Goal: Task Accomplishment & Management: Manage account settings

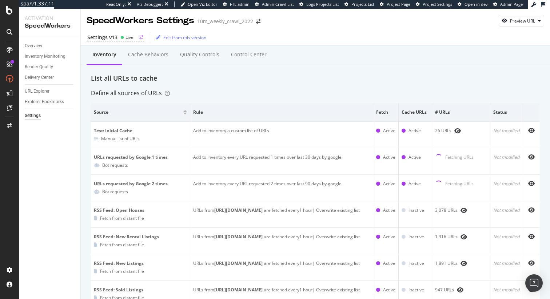
click at [123, 36] on icon at bounding box center [122, 38] width 4 height 4
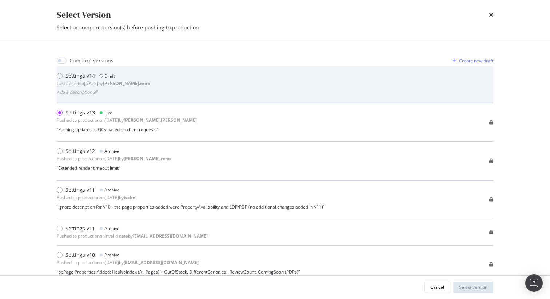
click at [202, 87] on div "Settings v14 Draft Last edited on 2025 Aug 29th by dan.reno Add a description" at bounding box center [275, 84] width 436 height 25
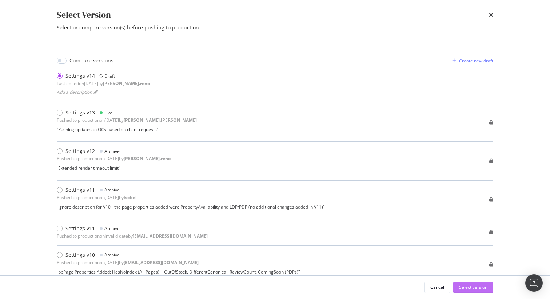
click at [467, 285] on div "Select version" at bounding box center [473, 287] width 28 height 6
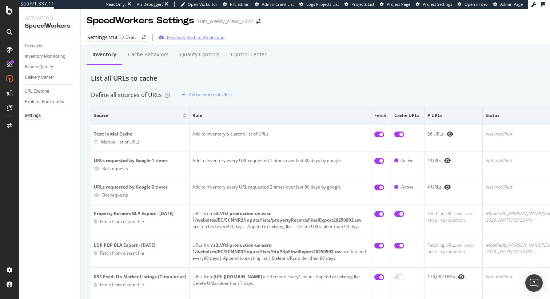
click at [200, 36] on div "Review & Push to Production" at bounding box center [195, 38] width 57 height 6
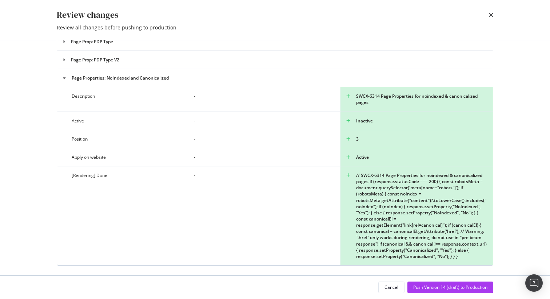
scroll to position [2361, 0]
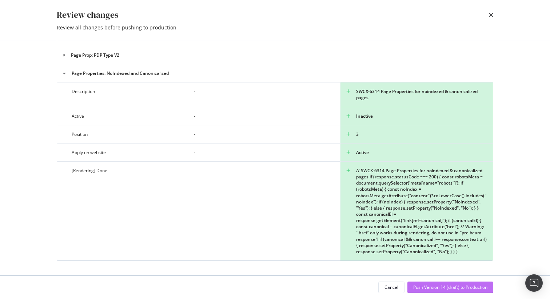
click at [439, 288] on div "Push Version 14 (draft) to Production" at bounding box center [450, 287] width 74 height 6
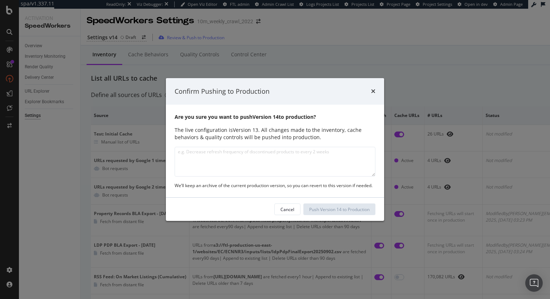
click at [284, 162] on textarea "modal" at bounding box center [274, 162] width 201 height 30
type textarea "Pushed cache warming inventory sources to"
type textarea "C"
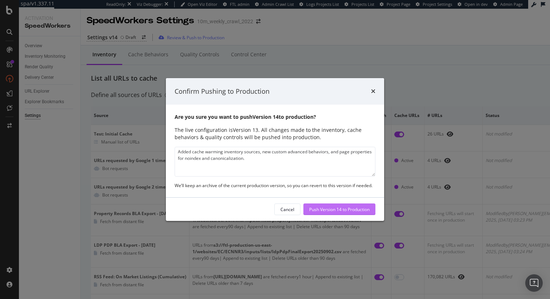
type textarea "Added cache warming inventory sources, new custom advanced behaviors, and page …"
click at [348, 208] on div "Push Version 14 to Production" at bounding box center [339, 209] width 60 height 6
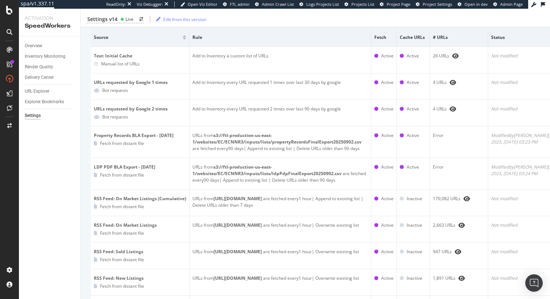
scroll to position [0, 0]
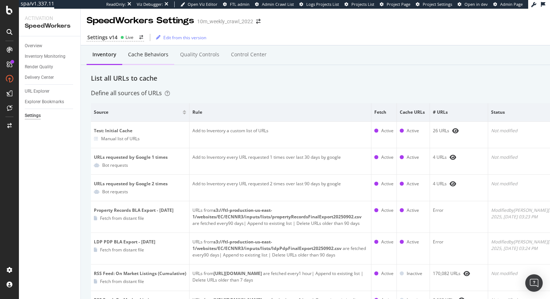
click at [156, 55] on div "Cache behaviors" at bounding box center [148, 54] width 40 height 7
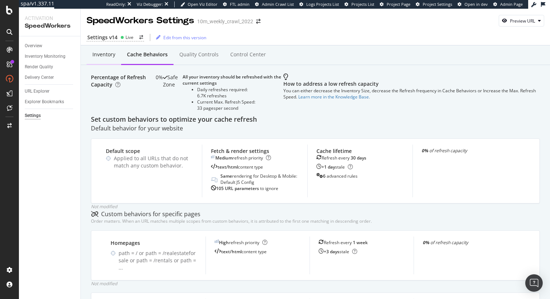
click at [110, 53] on div "Inventory" at bounding box center [103, 54] width 23 height 7
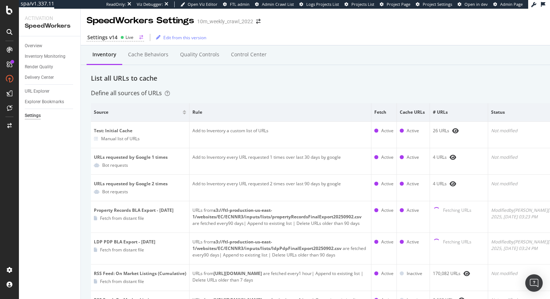
click at [126, 37] on div "Live" at bounding box center [129, 37] width 8 height 6
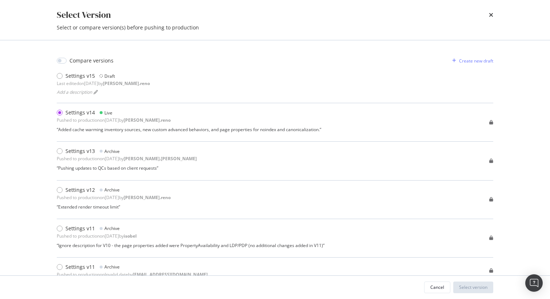
click at [493, 18] on div "Select Version Select or compare version(s) before pushing to production" at bounding box center [274, 20] width 465 height 40
click at [492, 16] on icon "times" at bounding box center [491, 15] width 4 height 6
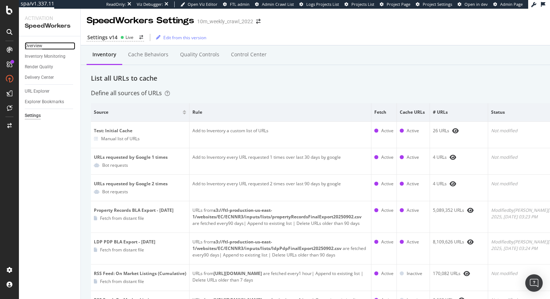
click at [39, 44] on div "Overview" at bounding box center [33, 46] width 17 height 8
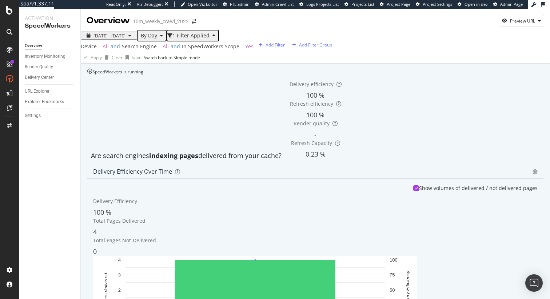
click at [157, 36] on span "By Day" at bounding box center [147, 35] width 19 height 7
click at [175, 47] on span "By Hour" at bounding box center [170, 50] width 19 height 7
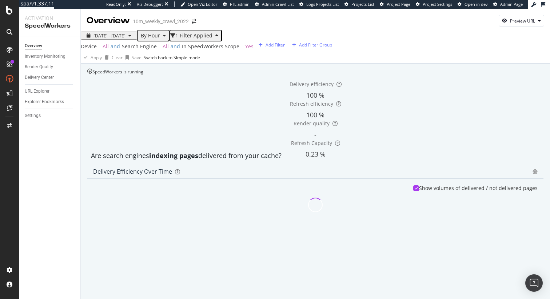
click at [143, 75] on div "SpeedWorkers is running" at bounding box center [115, 72] width 56 height 6
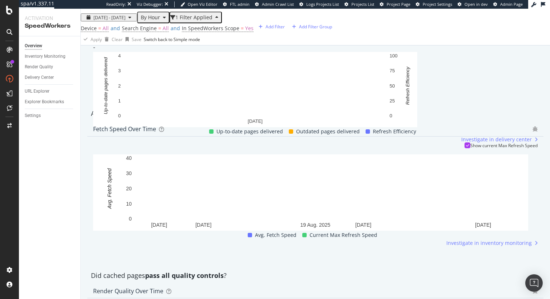
scroll to position [382, 0]
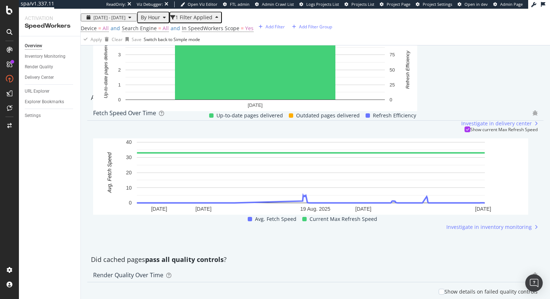
click at [490, 103] on div "At what frequency SpeedWorkers is fetching pages from your origin servers?" at bounding box center [315, 97] width 456 height 9
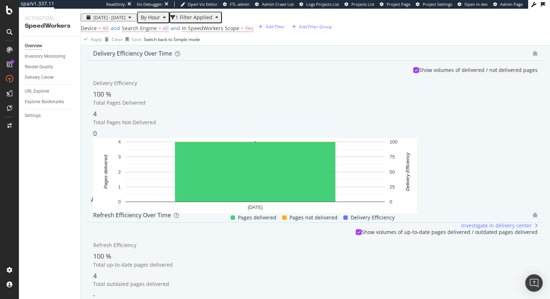
scroll to position [0, 0]
